Goal: Task Accomplishment & Management: Manage account settings

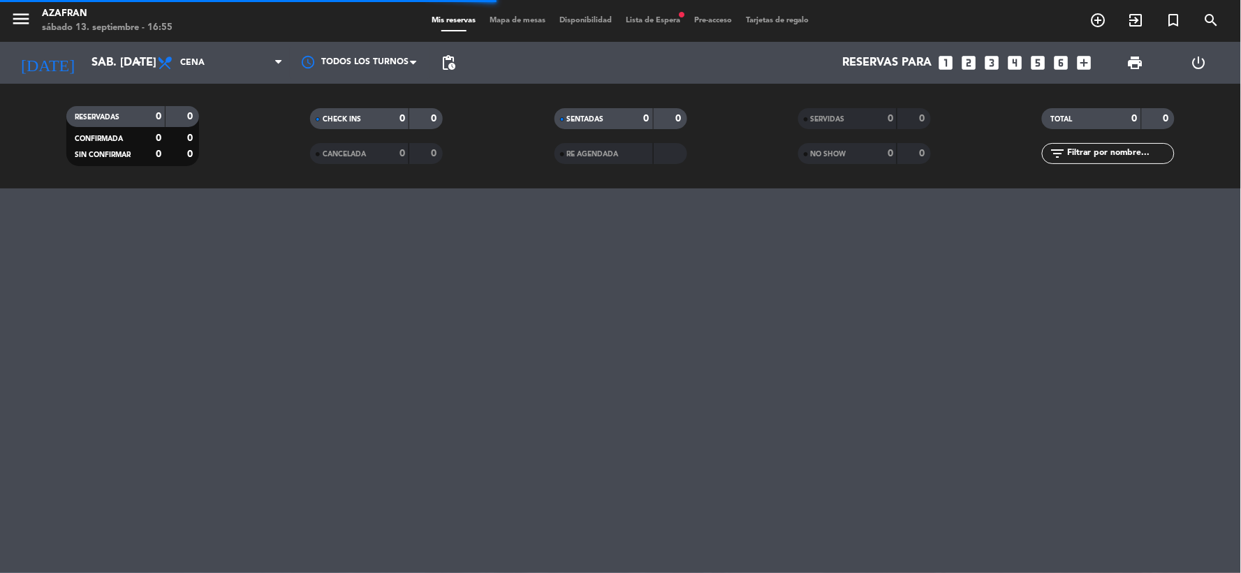
click at [650, 22] on span "Lista de Espera fiber_manual_record" at bounding box center [653, 21] width 68 height 8
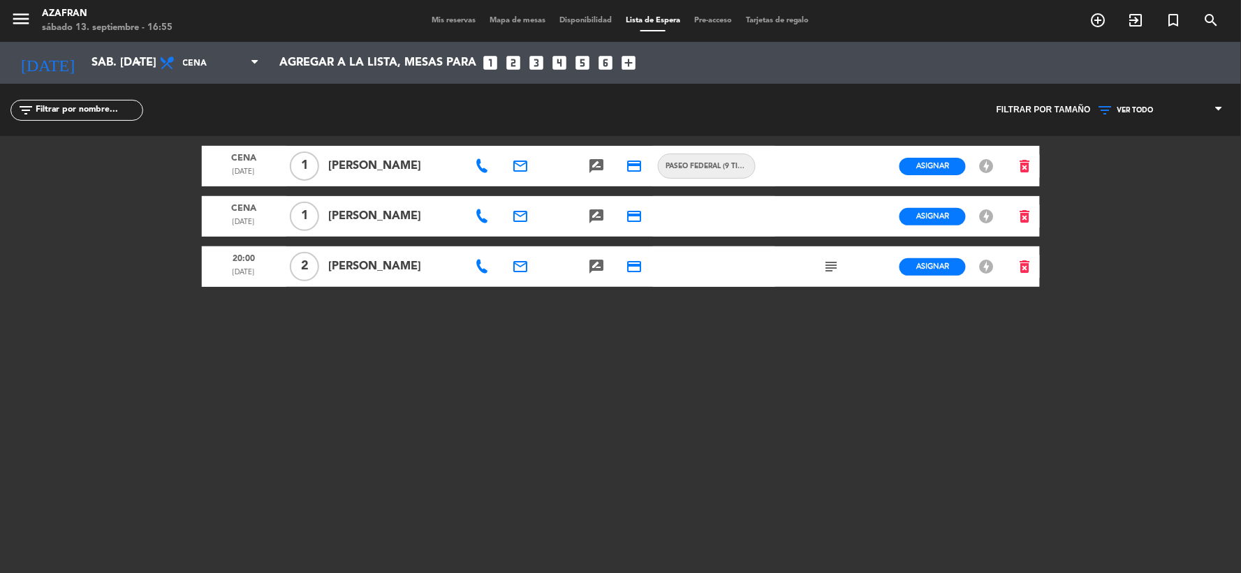
click at [439, 24] on span "Mis reservas" at bounding box center [454, 21] width 58 height 8
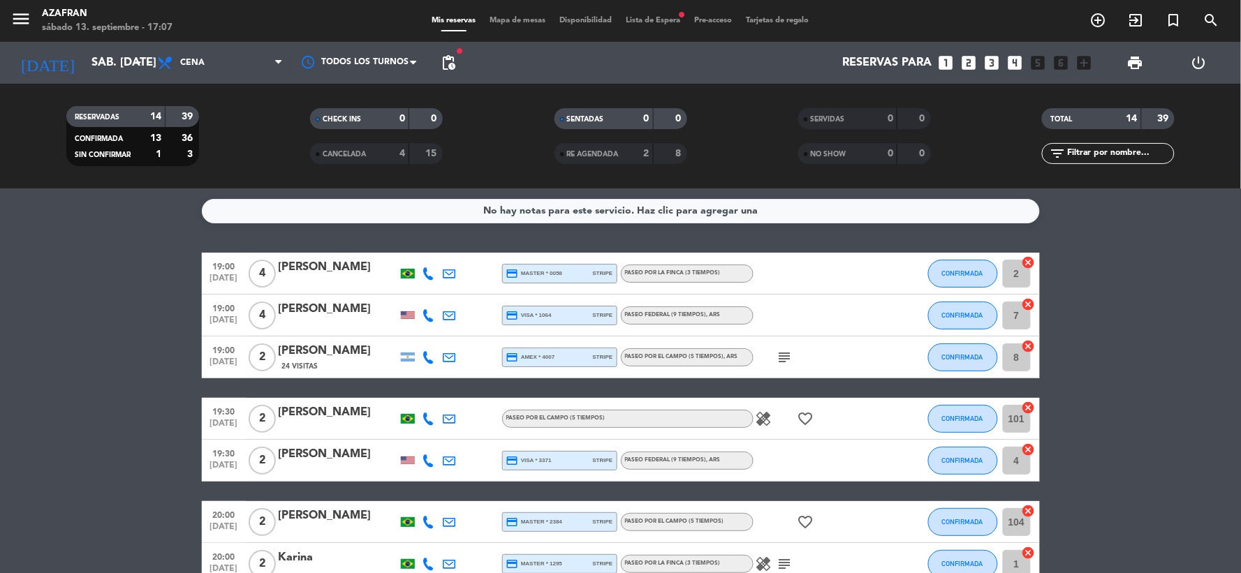
drag, startPoint x: 128, startPoint y: 233, endPoint x: 259, endPoint y: 261, distance: 134.4
click at [262, 267] on div "No hay notas para este servicio. Haz clic para agregar una 19:00 [DATE] 4 [PERS…" at bounding box center [620, 381] width 1241 height 385
click at [198, 240] on div "No hay notas para este servicio. Haz clic para agregar una 19:00 [DATE] 4 [PERS…" at bounding box center [620, 381] width 1241 height 385
click at [412, 223] on div "No hay notas para este servicio. Haz clic para agregar una 19:00 [DATE] 4 [PERS…" at bounding box center [620, 381] width 1241 height 385
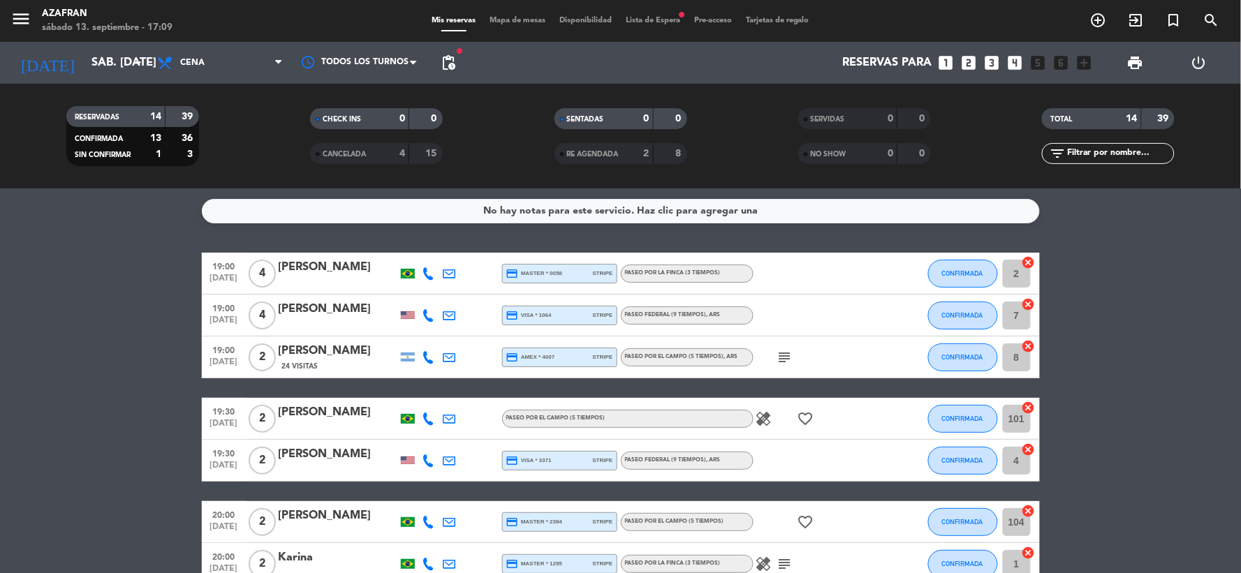
click at [473, 56] on div "Reservas para looks_one looks_two looks_3 looks_4 looks_5 looks_6 add_box" at bounding box center [780, 63] width 636 height 42
click at [453, 60] on span "pending_actions" at bounding box center [448, 62] width 17 height 17
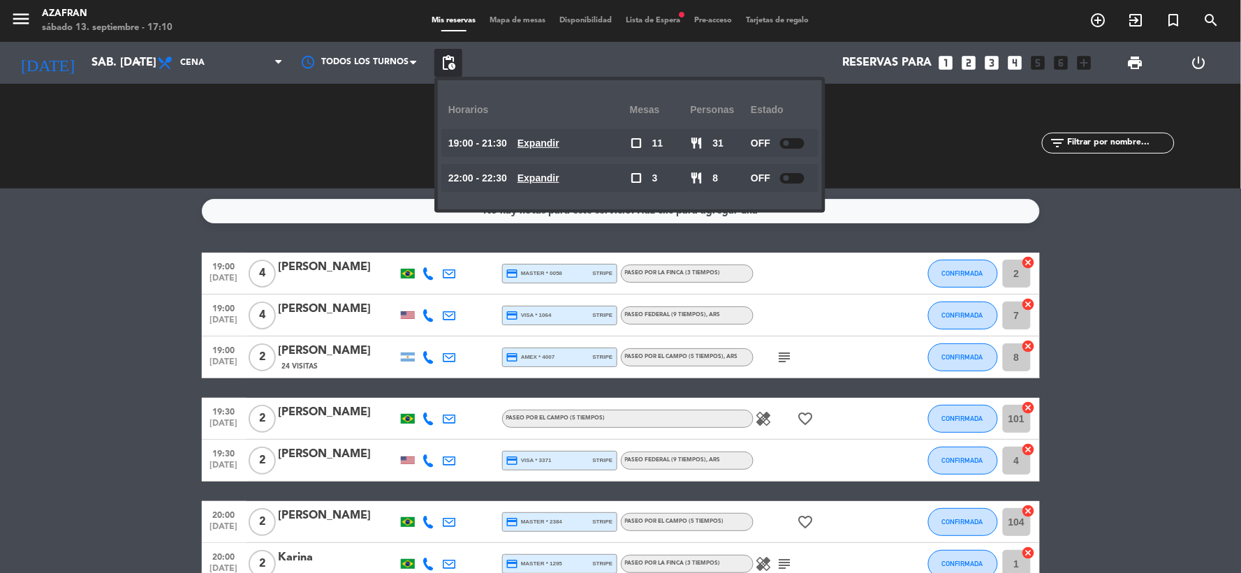
click at [453, 60] on span "pending_actions" at bounding box center [448, 62] width 17 height 17
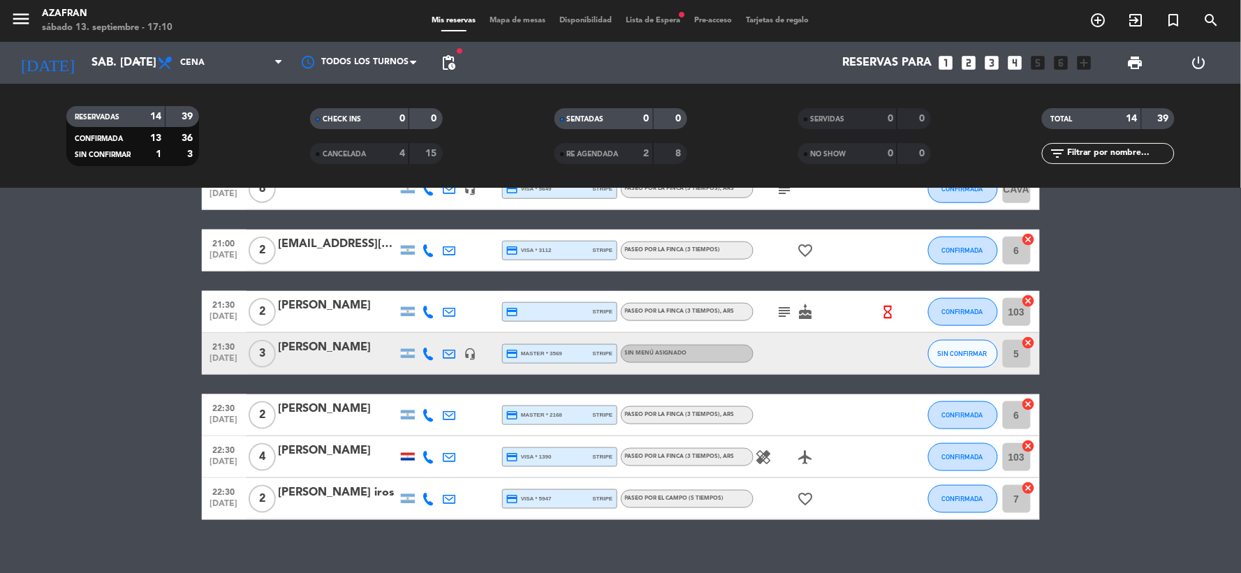
scroll to position [453, 0]
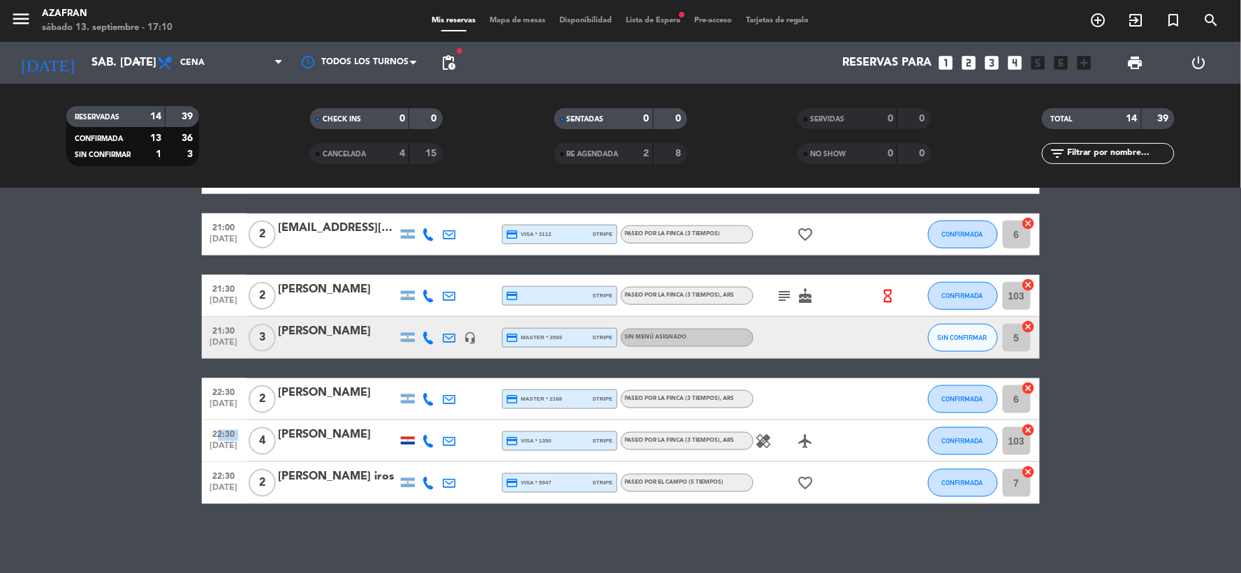
drag, startPoint x: 198, startPoint y: 423, endPoint x: 210, endPoint y: 453, distance: 31.6
click at [210, 453] on div "22:30 [DATE]" at bounding box center [224, 440] width 45 height 41
click at [189, 454] on bookings-row "19:00 [DATE] 4 [PERSON_NAME] credit_card master * 0058 stripe Paseo por la finc…" at bounding box center [620, 152] width 1241 height 704
click at [764, 436] on icon "healing" at bounding box center [764, 441] width 17 height 17
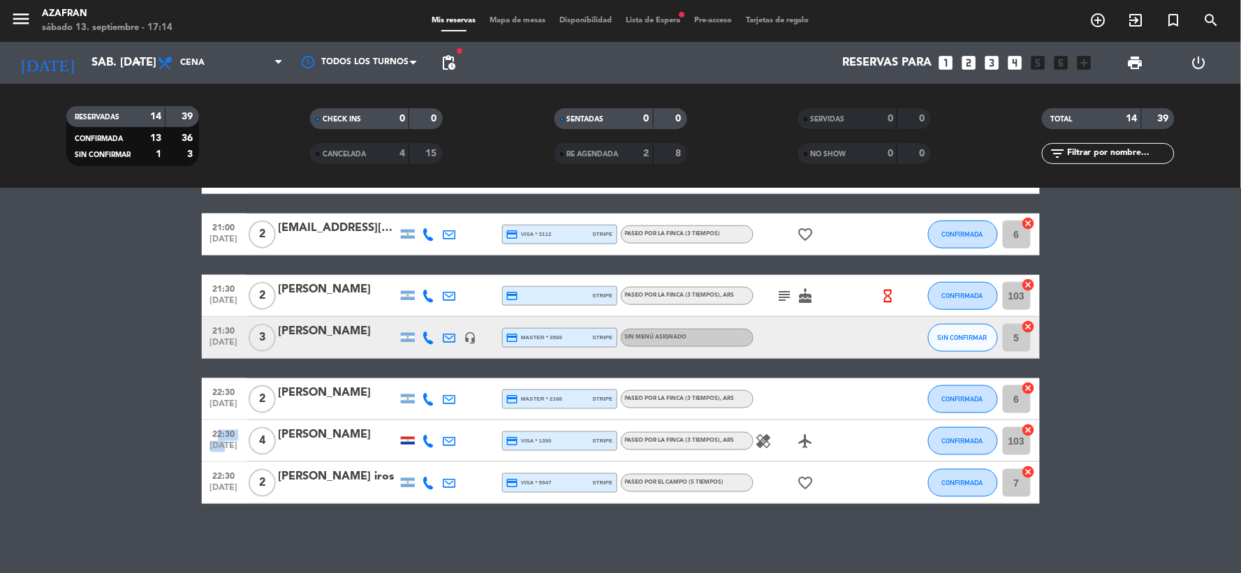
drag, startPoint x: 197, startPoint y: 431, endPoint x: 248, endPoint y: 452, distance: 55.1
click at [245, 452] on div "22:30 [DATE]" at bounding box center [224, 440] width 45 height 41
click at [193, 445] on bookings-row "19:00 [DATE] 4 [PERSON_NAME] credit_card master * 0058 stripe Paseo por la finc…" at bounding box center [620, 152] width 1241 height 704
click at [223, 441] on span "[DATE]" at bounding box center [224, 449] width 35 height 16
click at [24, 472] on bookings-row "19:00 [DATE] 4 [PERSON_NAME] credit_card master * 0058 stripe Paseo por la finc…" at bounding box center [620, 152] width 1241 height 704
